Goal: Task Accomplishment & Management: Use online tool/utility

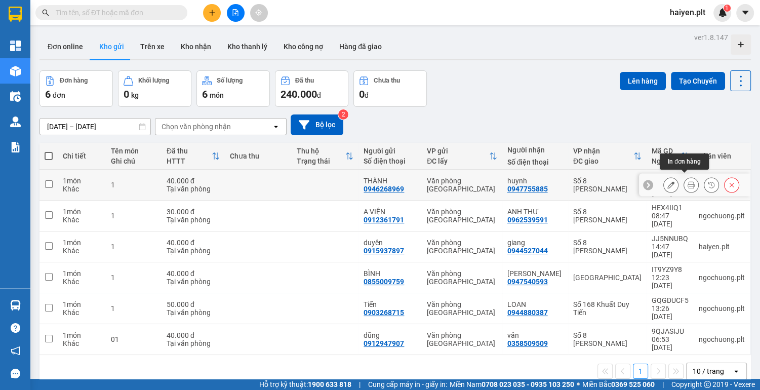
click at [688, 182] on icon at bounding box center [691, 184] width 7 height 7
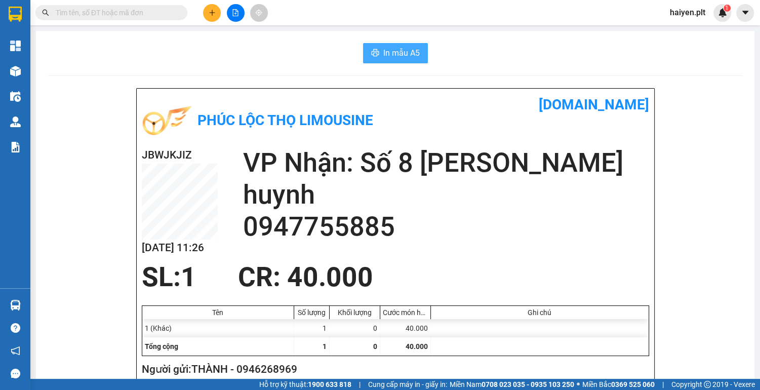
click at [395, 56] on span "In mẫu A5" at bounding box center [401, 53] width 36 height 13
